Goal: Information Seeking & Learning: Learn about a topic

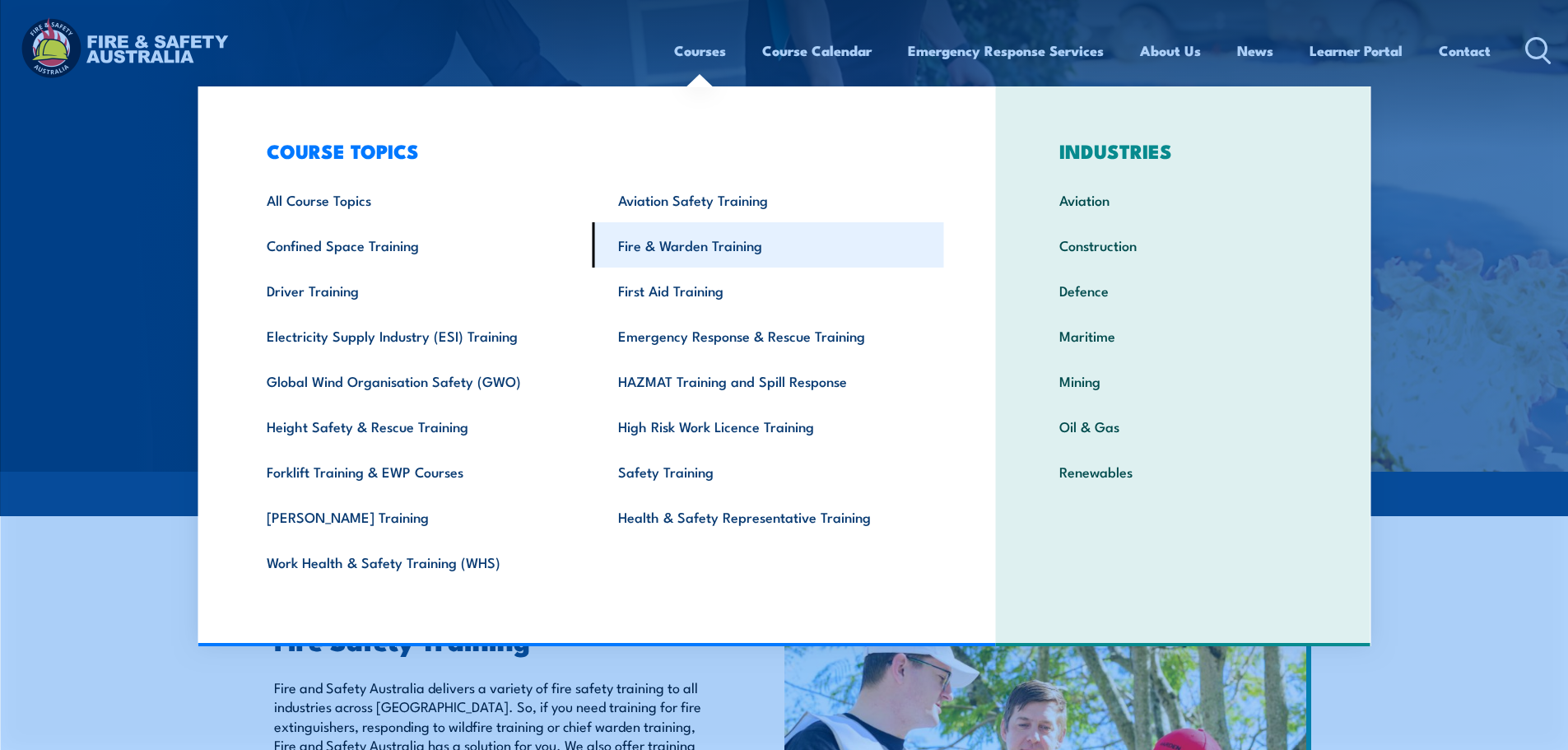
click at [709, 255] on link "Fire & Warden Training" at bounding box center [768, 245] width 352 height 45
